Goal: Find specific page/section: Find specific page/section

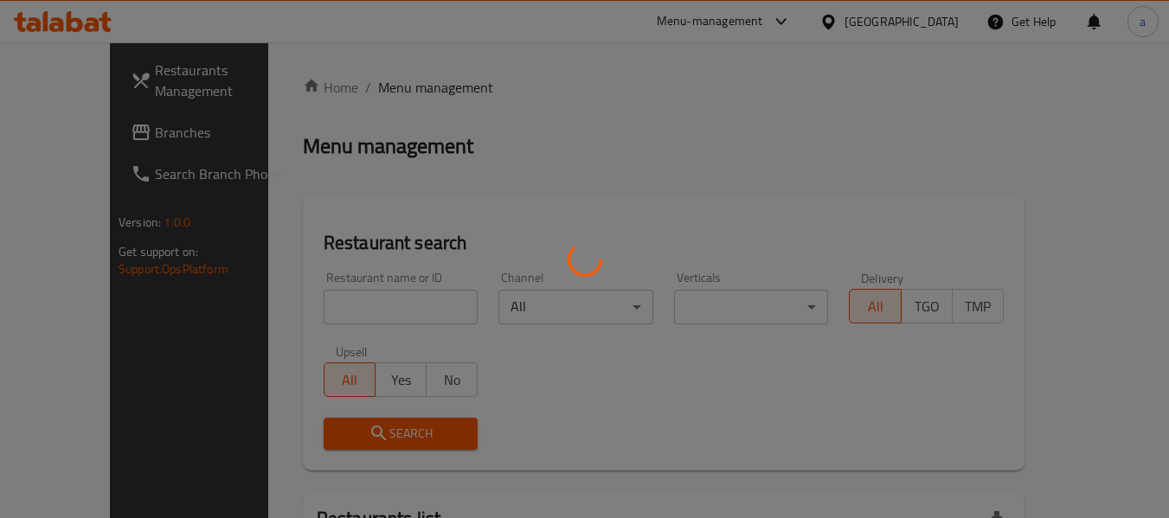
scroll to position [19, 0]
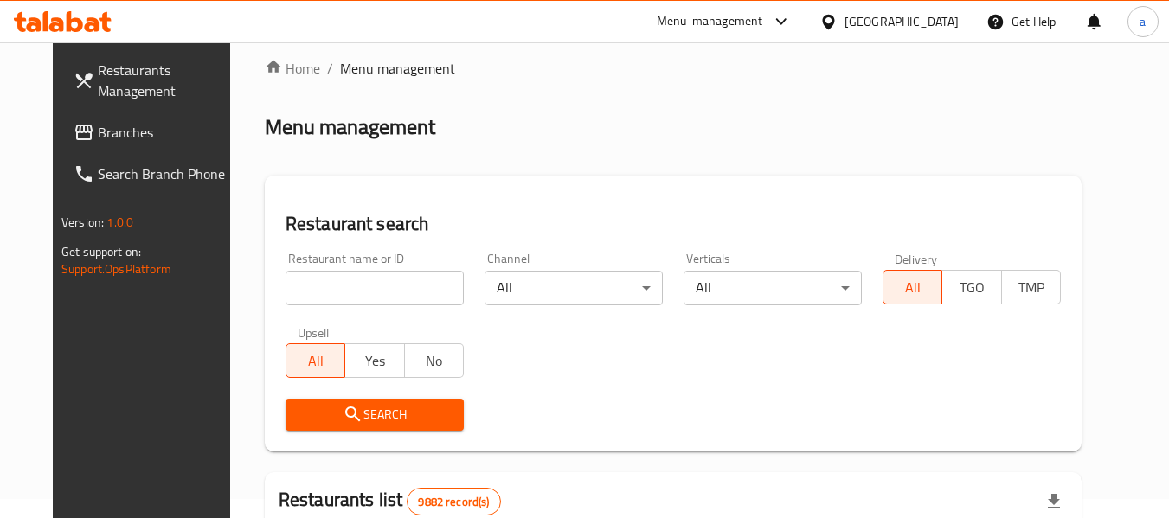
click at [107, 131] on span "Branches" at bounding box center [166, 132] width 137 height 21
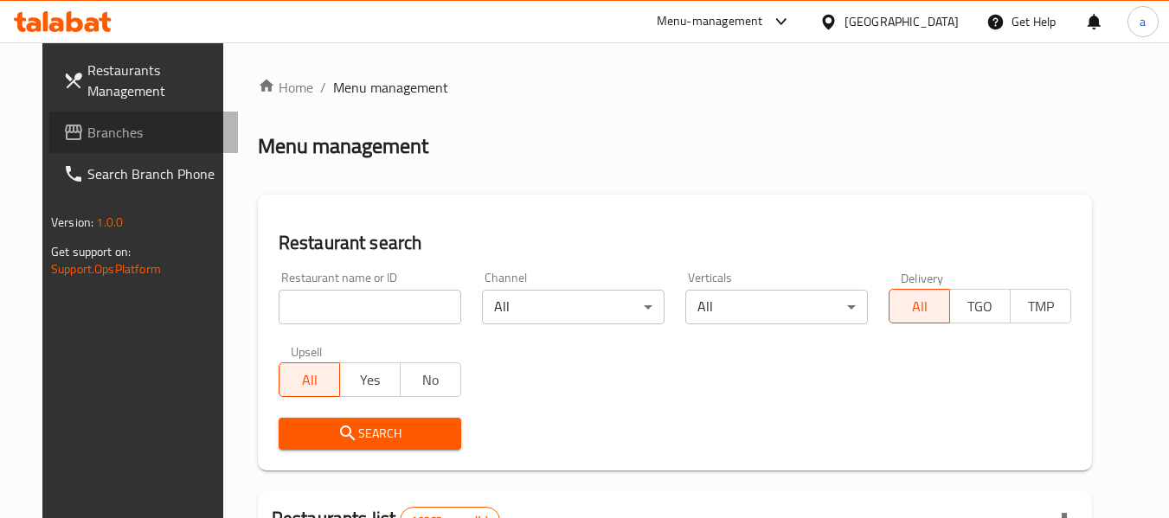
click at [90, 133] on span "Branches" at bounding box center [155, 132] width 137 height 21
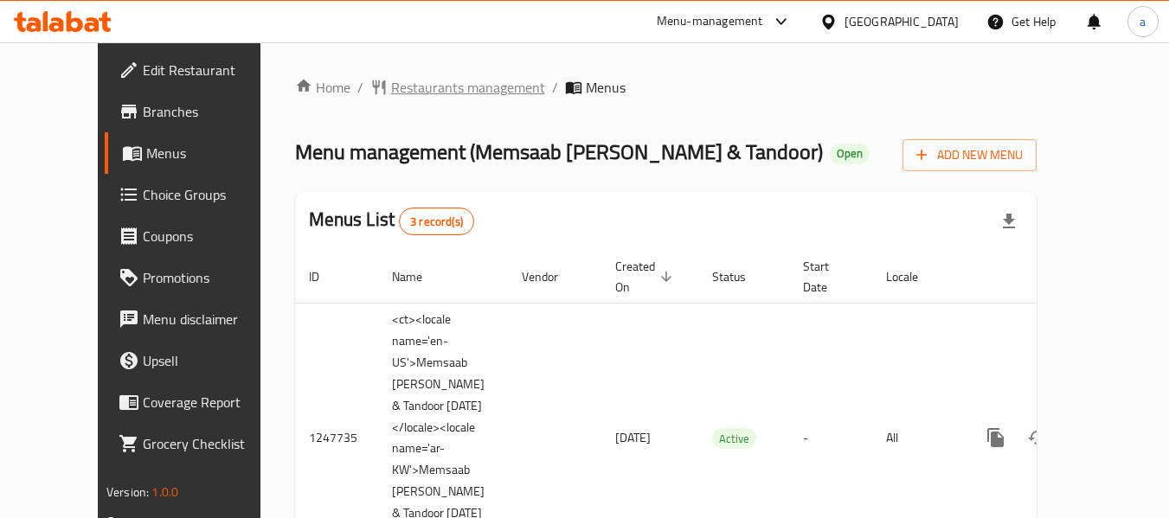
click at [435, 86] on span "Restaurants management" at bounding box center [468, 87] width 154 height 21
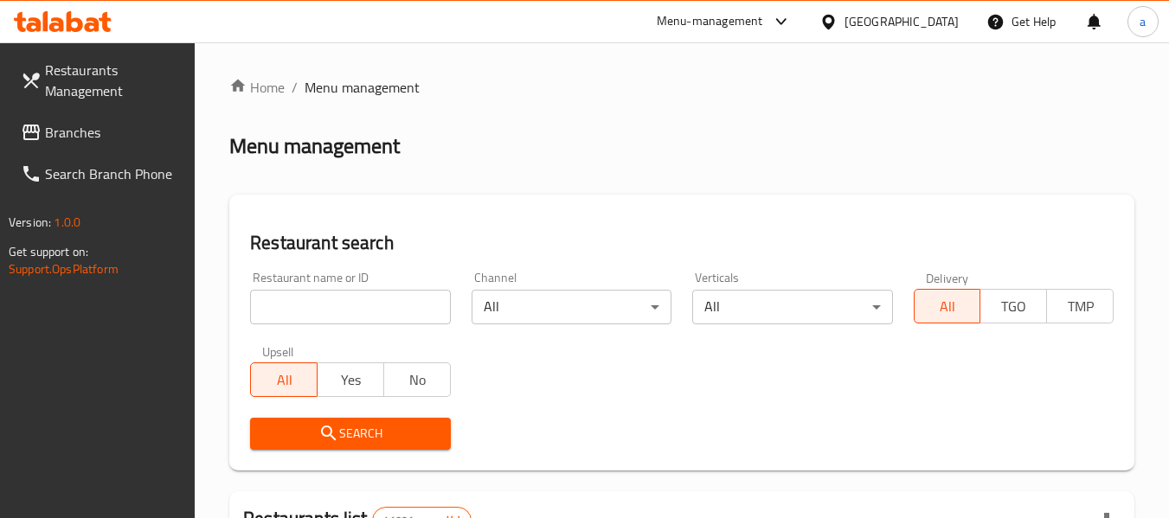
click at [87, 136] on span "Branches" at bounding box center [113, 132] width 137 height 21
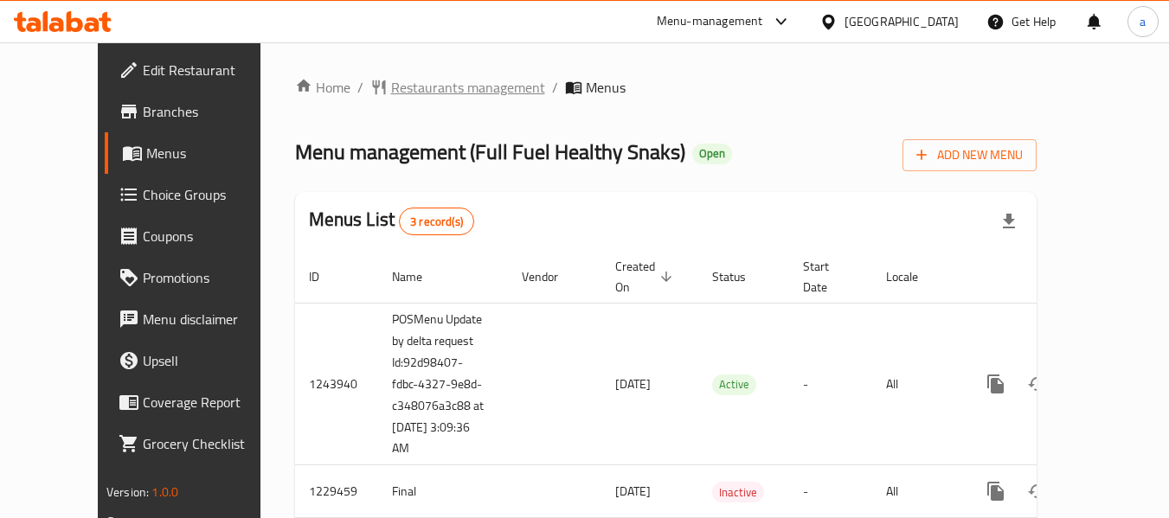
click at [409, 85] on span "Restaurants management" at bounding box center [468, 87] width 154 height 21
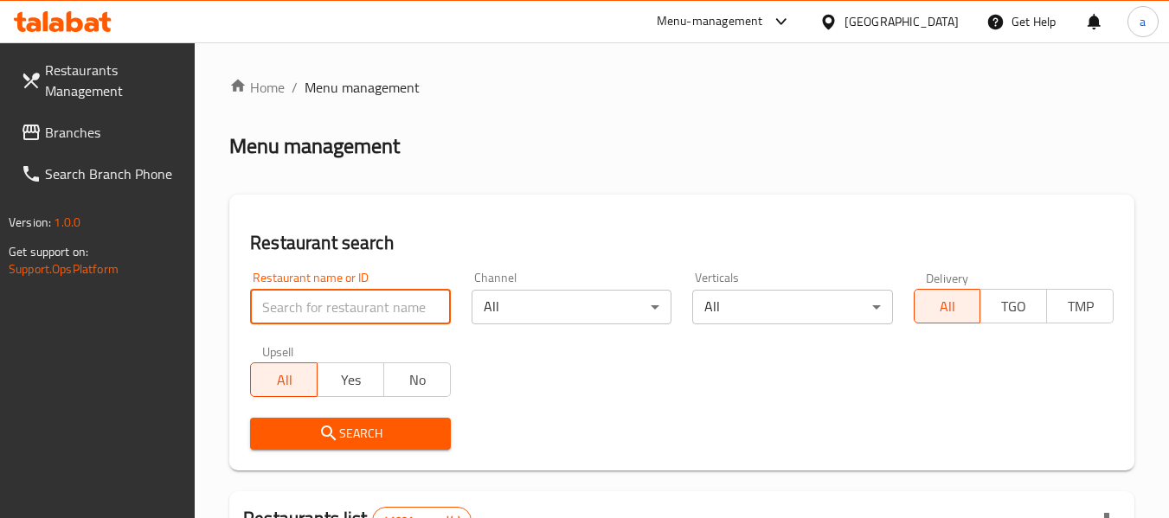
click at [328, 303] on input "search" at bounding box center [350, 307] width 200 height 35
paste input "676699"
type input "676699"
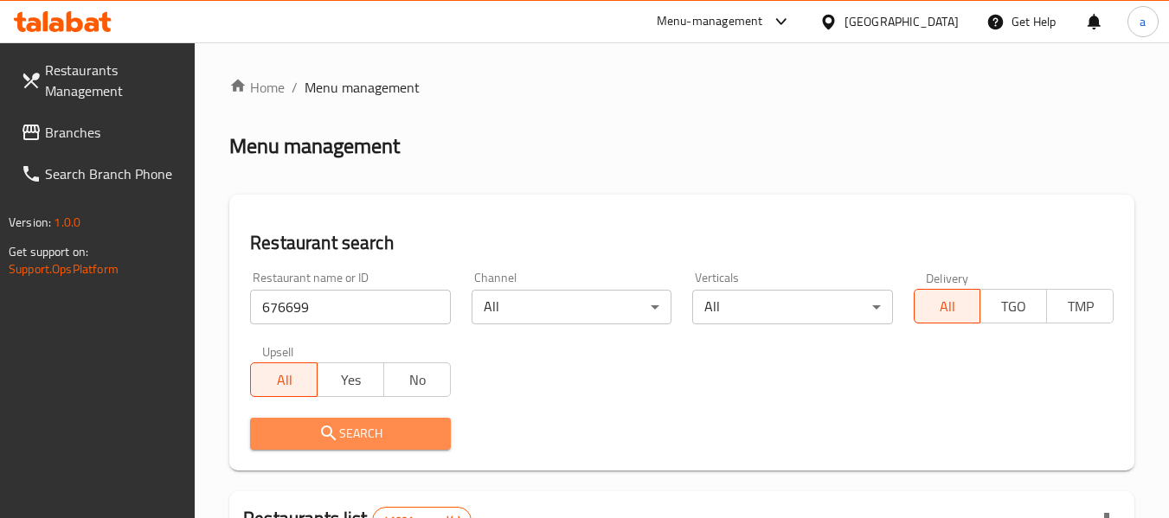
click at [328, 427] on icon "submit" at bounding box center [328, 433] width 15 height 15
click at [328, 427] on div at bounding box center [584, 259] width 1169 height 518
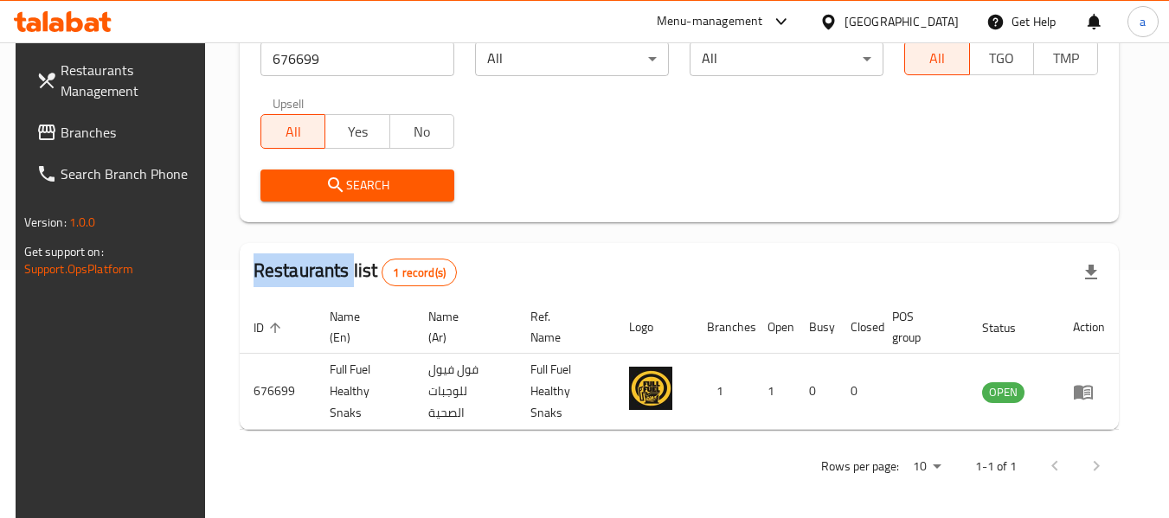
scroll to position [254, 0]
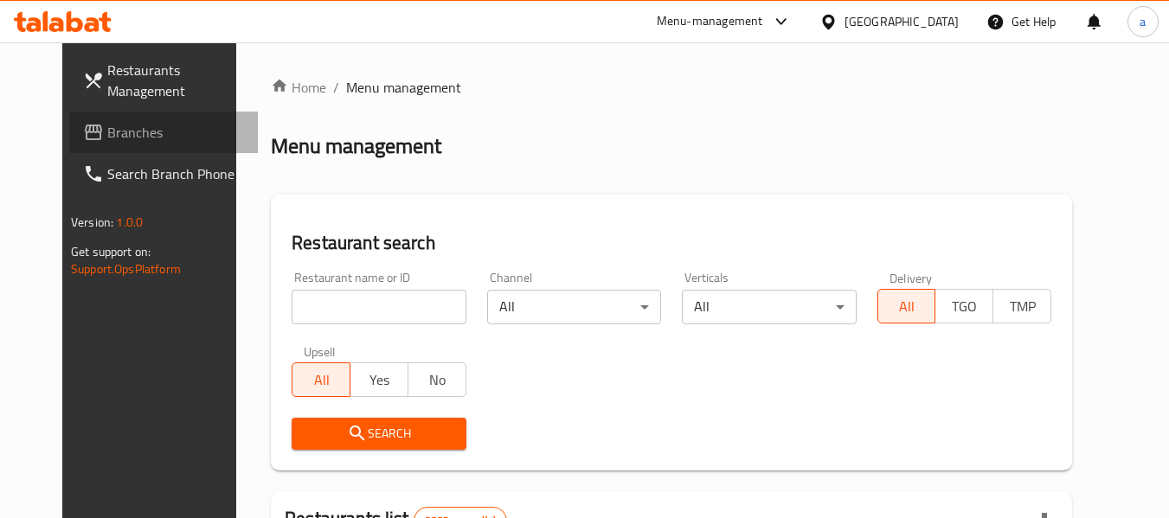
click at [127, 131] on span "Branches" at bounding box center [175, 132] width 137 height 21
